Goal: Task Accomplishment & Management: Use online tool/utility

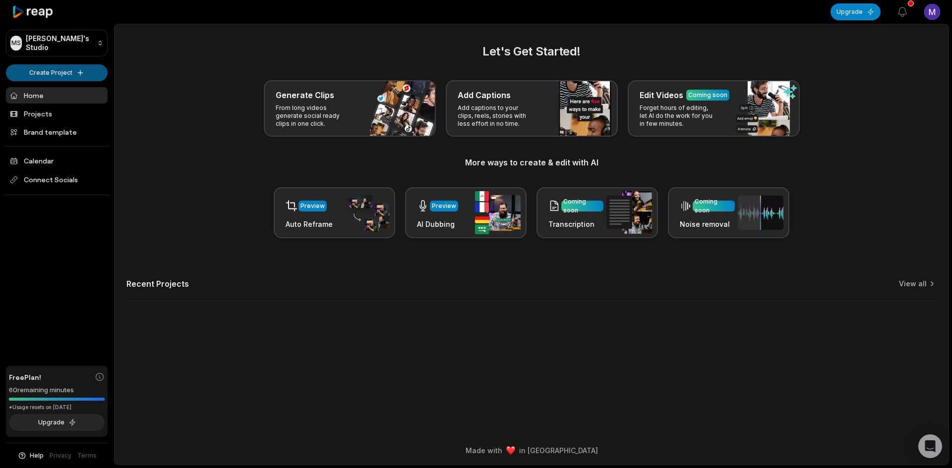
click at [70, 73] on html "MS [PERSON_NAME]'s Studio Create Project Home Projects Brand template Calendar …" at bounding box center [476, 234] width 952 height 468
click at [160, 93] on html "MS Max's Studio Create Project Home Projects Brand template Calendar Connect So…" at bounding box center [476, 234] width 952 height 468
click at [58, 129] on link "Brand template" at bounding box center [57, 132] width 102 height 16
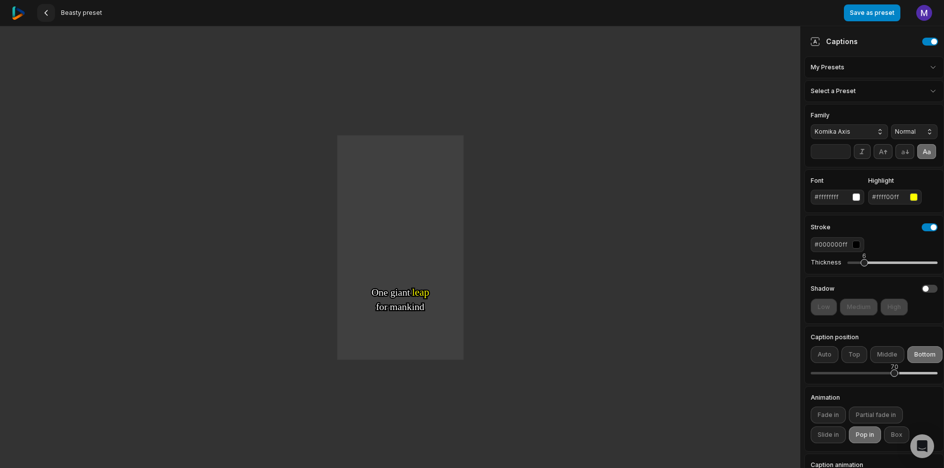
click at [45, 8] on button at bounding box center [46, 13] width 18 height 18
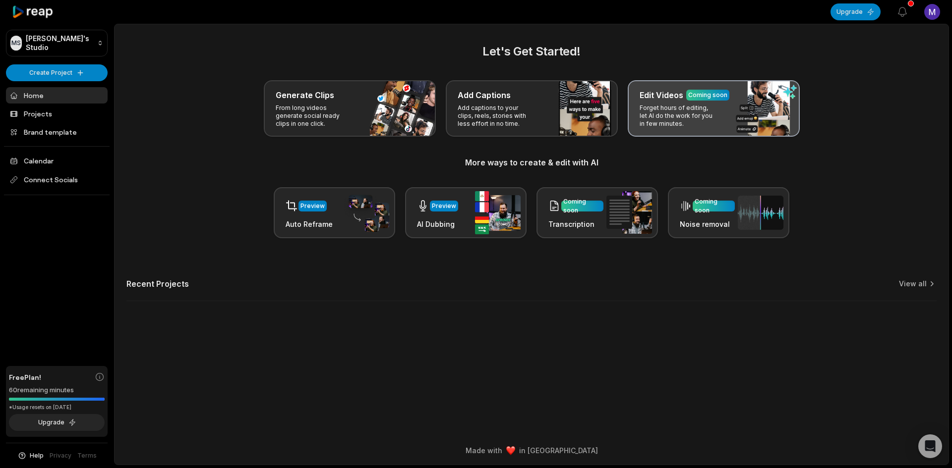
click at [675, 116] on p "Forget hours of editing, let AI do the work for you in few minutes." at bounding box center [678, 116] width 77 height 24
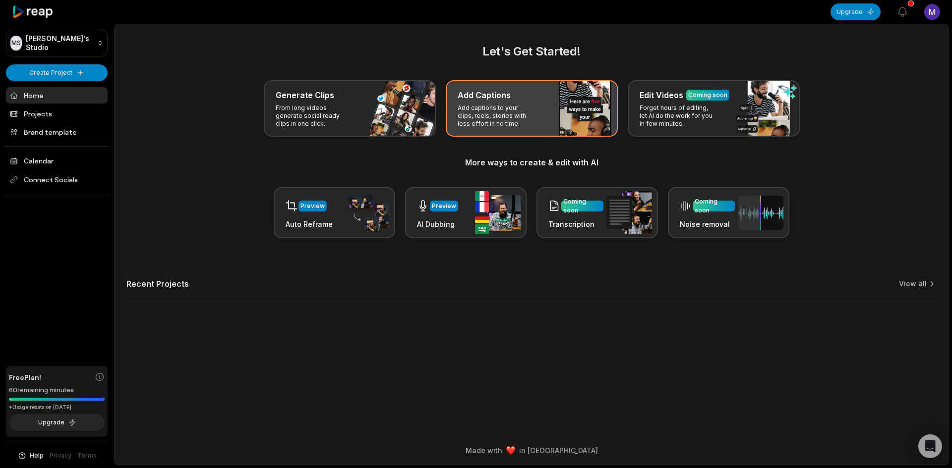
click at [525, 106] on p "Add captions to your clips, reels, stories with less effort in no time." at bounding box center [496, 116] width 77 height 24
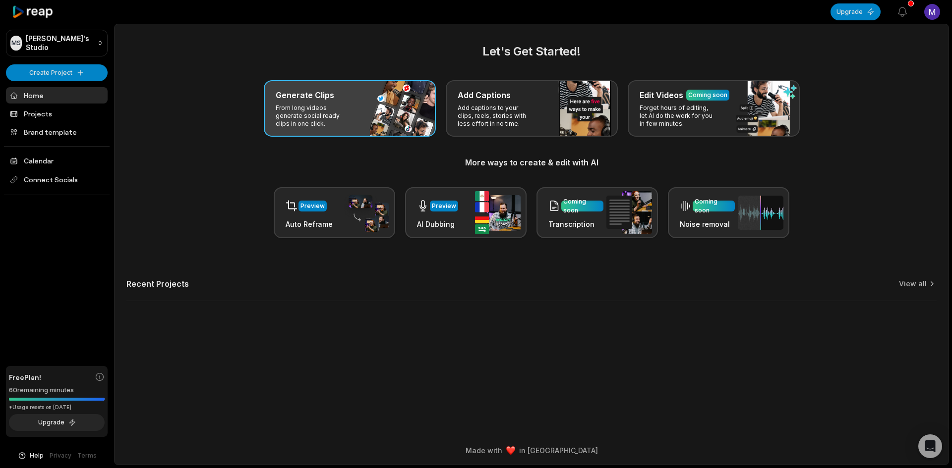
click at [307, 100] on h3 "Generate Clips" at bounding box center [305, 95] width 58 height 12
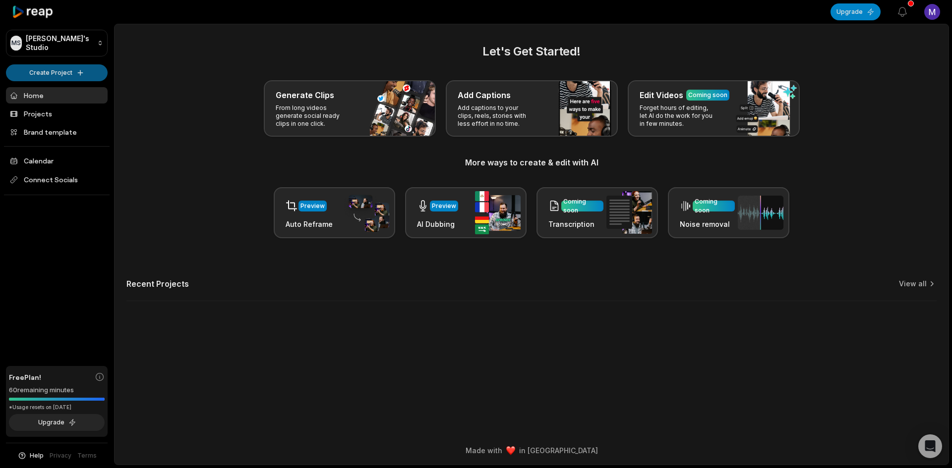
click at [37, 72] on html "MS [PERSON_NAME]'s Studio Create Project Home Projects Brand template Calendar …" at bounding box center [476, 234] width 952 height 468
click at [60, 92] on link "Create Clips" at bounding box center [56, 93] width 97 height 16
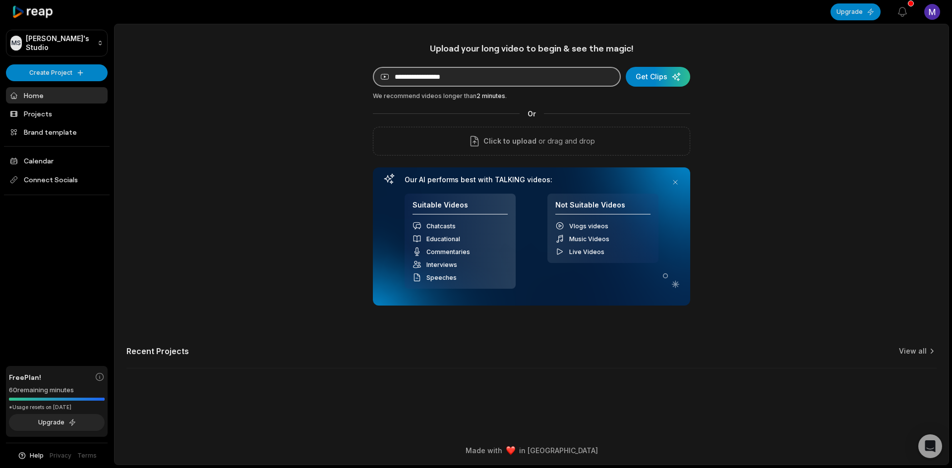
click at [478, 77] on input at bounding box center [497, 77] width 248 height 20
paste input "**********"
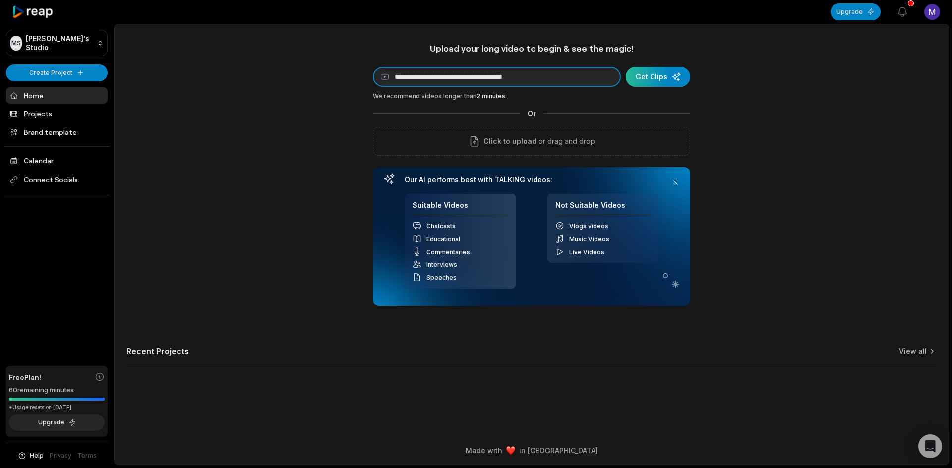
type input "**********"
click at [650, 73] on div "submit" at bounding box center [658, 77] width 64 height 20
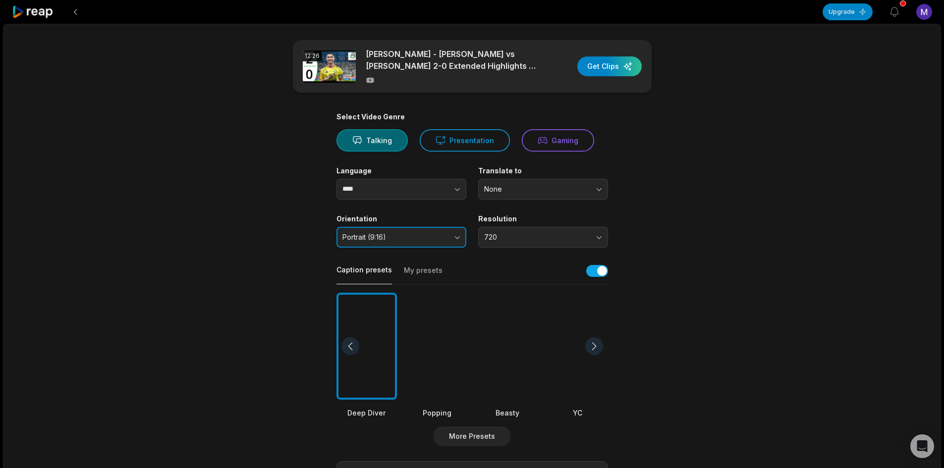
click at [395, 237] on span "Portrait (9:16)" at bounding box center [395, 237] width 104 height 9
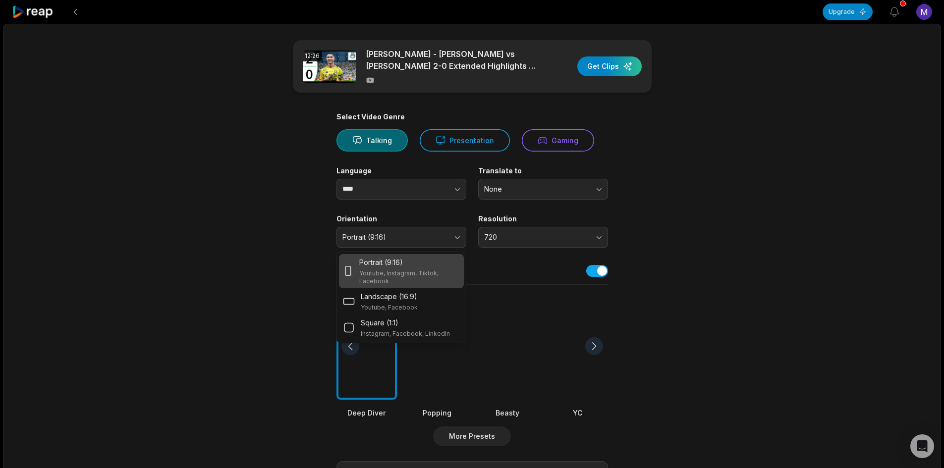
click at [251, 211] on main "12:26 Cristiano Ronaldo - Al Nassr vs Al Kholood 2-0 Extended Highlights & Goal…" at bounding box center [473, 343] width 480 height 607
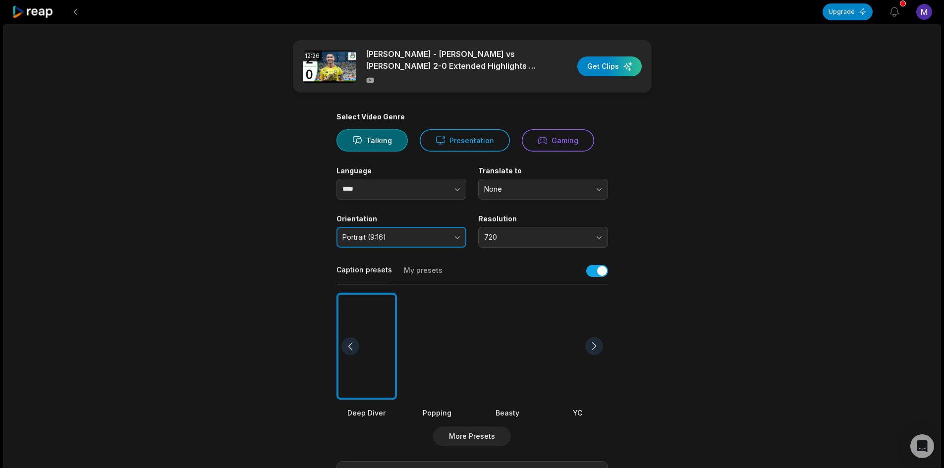
click at [387, 230] on button "Portrait (9:16)" at bounding box center [402, 237] width 130 height 21
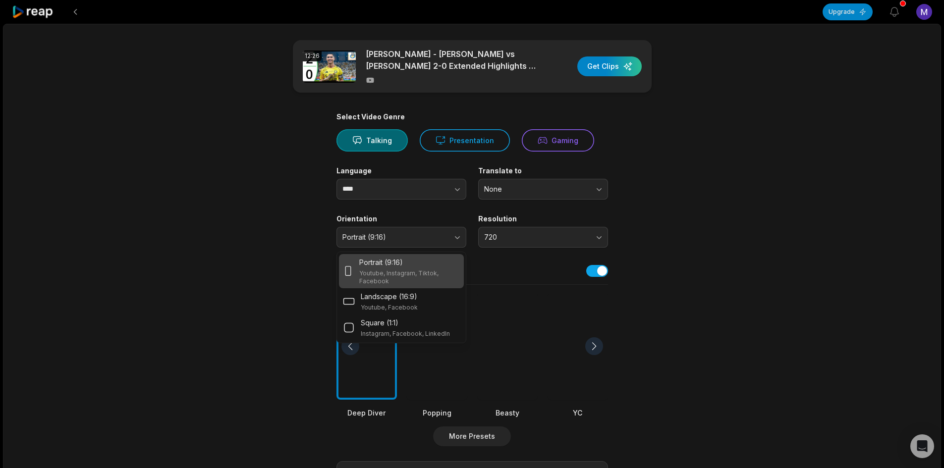
click at [198, 201] on div "12:26 Cristiano Ronaldo - Al Nassr vs Al Kholood 2-0 Extended Highlights & Goal…" at bounding box center [472, 370] width 938 height 692
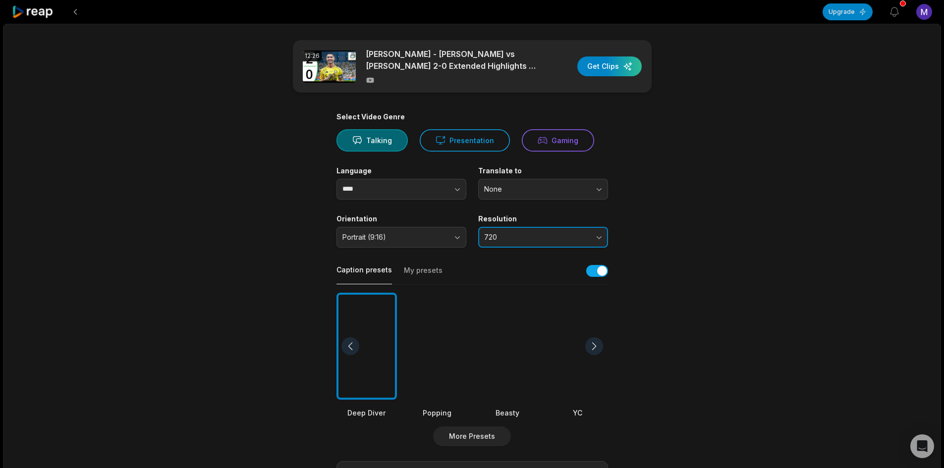
click at [529, 235] on span "720" at bounding box center [536, 237] width 104 height 9
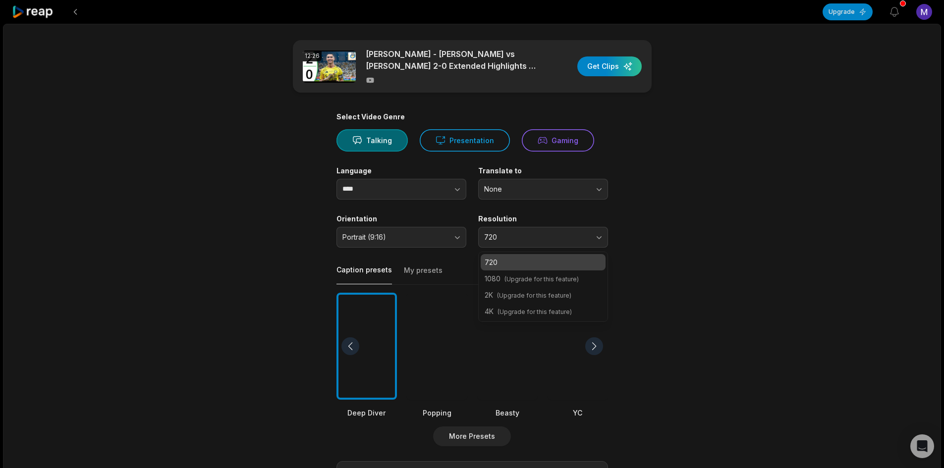
click at [739, 276] on div "12:26 Cristiano Ronaldo - Al Nassr vs Al Kholood 2-0 Extended Highlights & Goal…" at bounding box center [472, 370] width 938 height 692
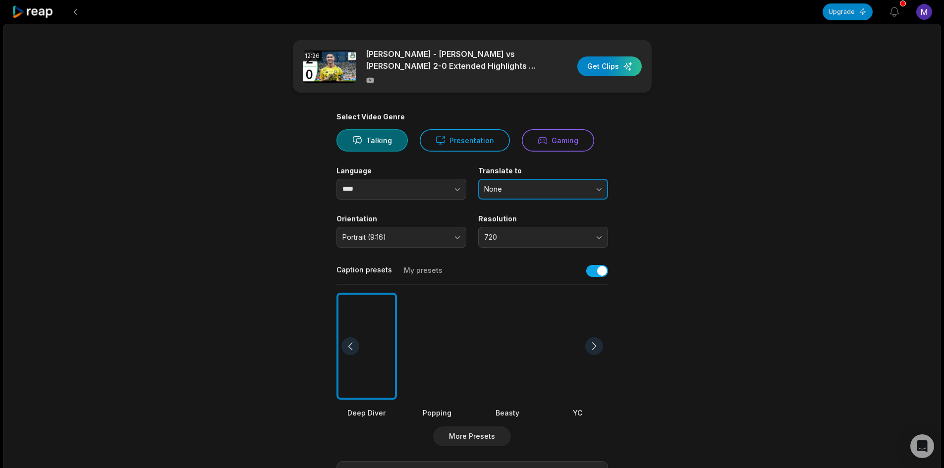
click at [543, 189] on span "None" at bounding box center [536, 189] width 104 height 9
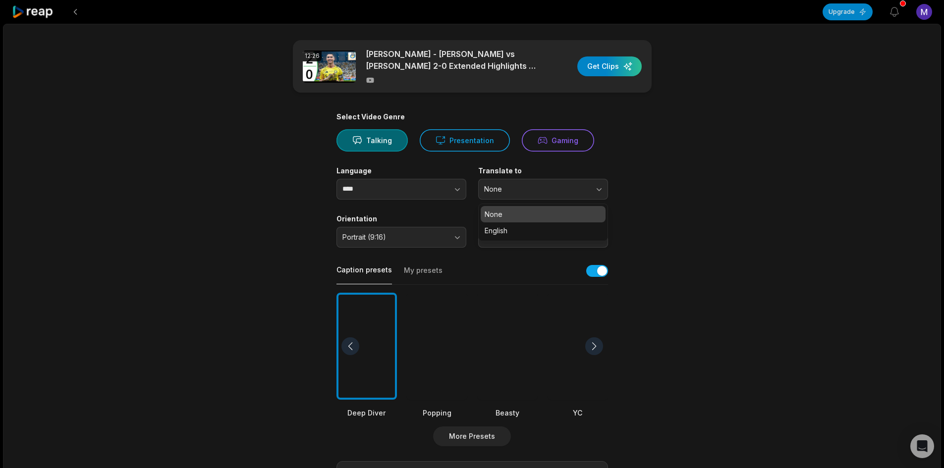
click at [727, 191] on div "12:26 Cristiano Ronaldo - Al Nassr vs Al Kholood 2-0 Extended Highlights & Goal…" at bounding box center [472, 370] width 938 height 692
click at [506, 328] on div at bounding box center [507, 347] width 60 height 108
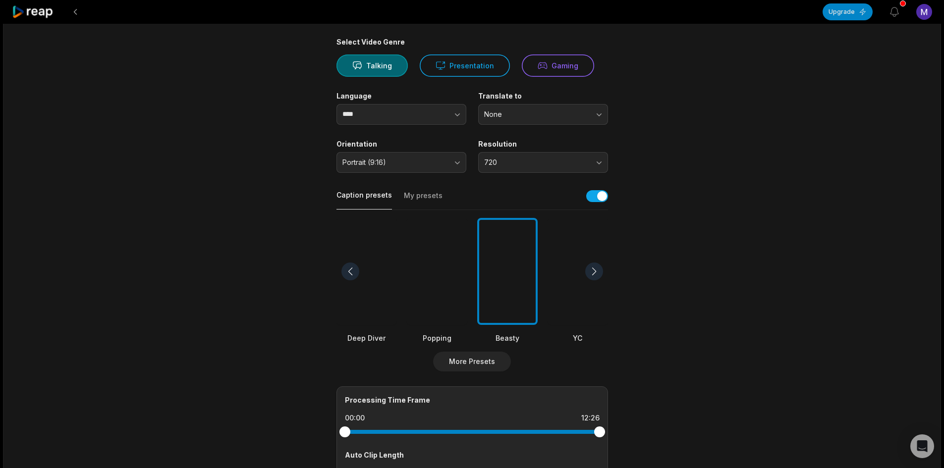
scroll to position [198, 0]
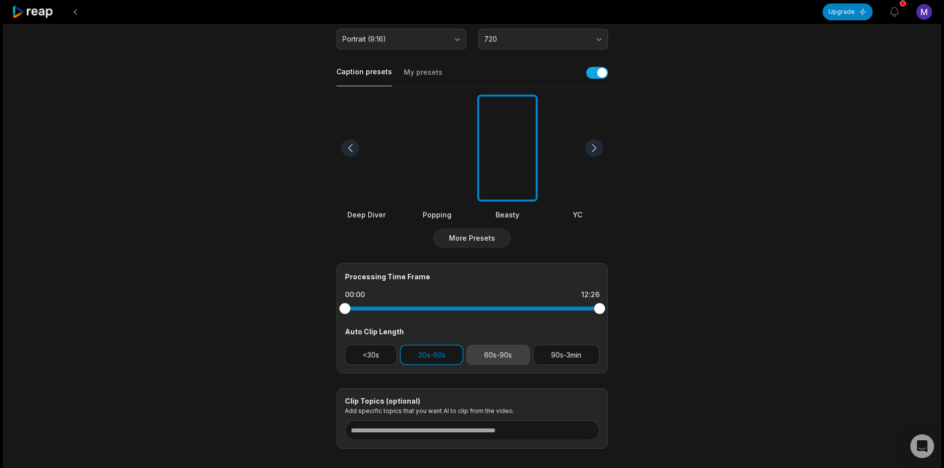
click at [490, 351] on button "60s-90s" at bounding box center [499, 355] width 64 height 20
click at [494, 353] on button "60s-90s" at bounding box center [499, 355] width 64 height 20
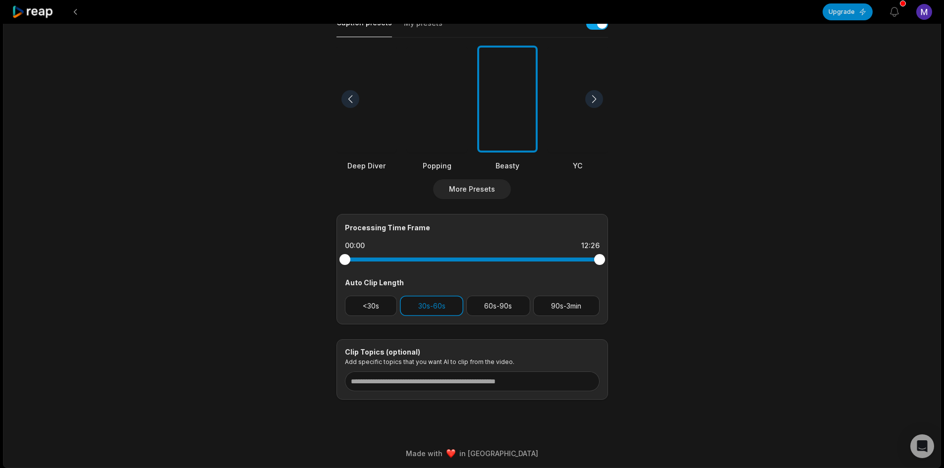
scroll to position [250, 0]
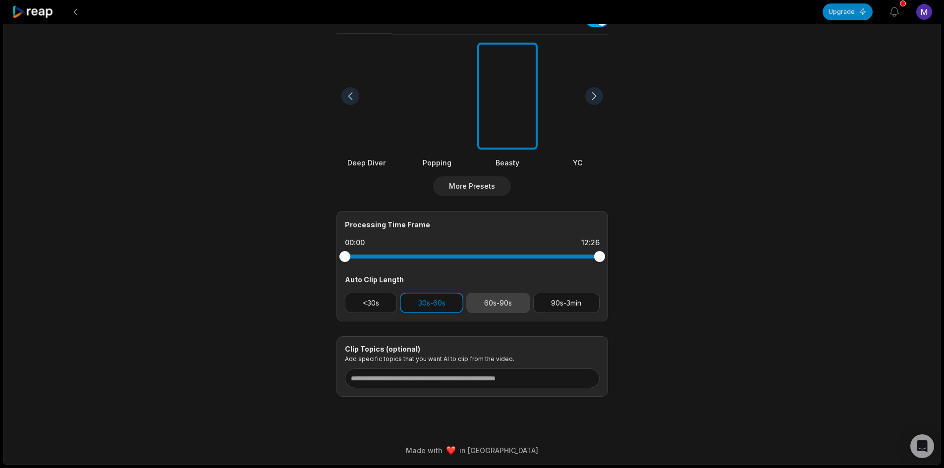
click at [490, 304] on button "60s-90s" at bounding box center [499, 303] width 64 height 20
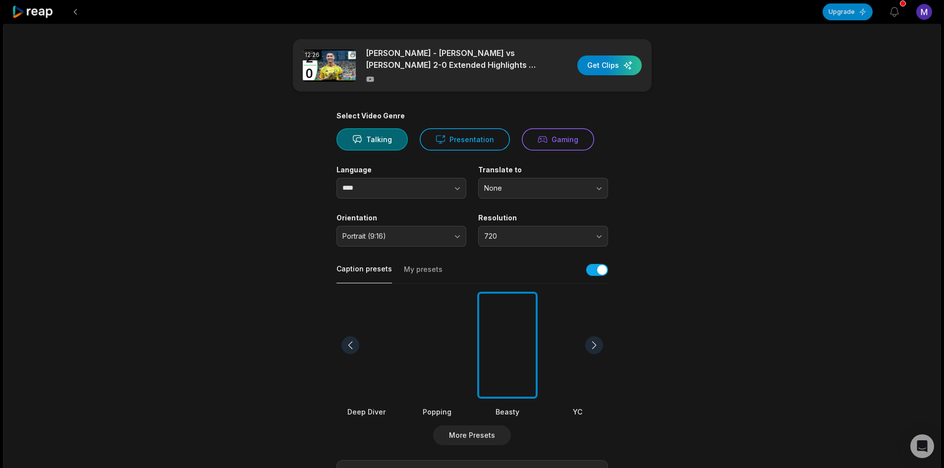
scroll to position [0, 0]
click at [605, 62] on div "button" at bounding box center [610, 67] width 64 height 20
